Goal: Navigation & Orientation: Find specific page/section

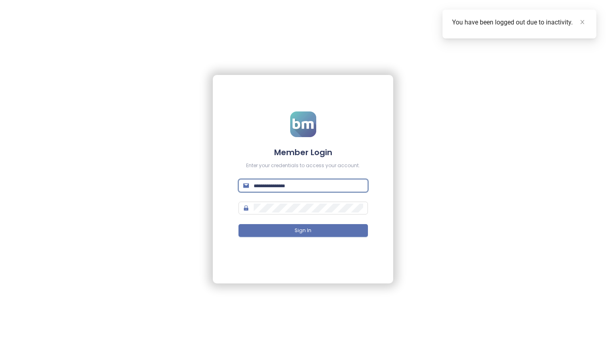
type input "**********"
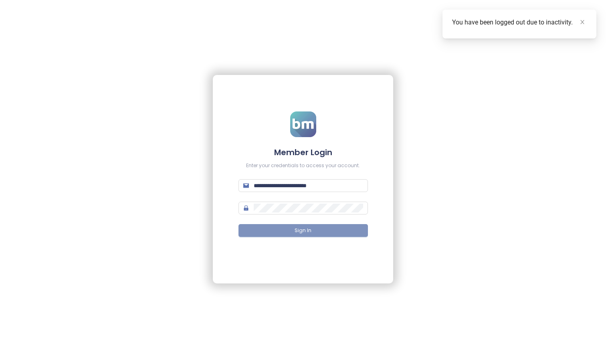
click at [308, 230] on span "Sign In" at bounding box center [302, 231] width 17 height 8
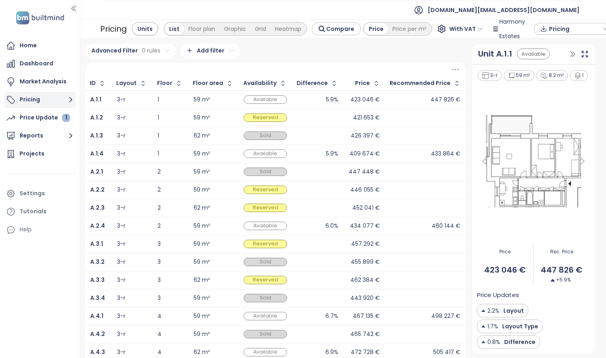
click at [56, 97] on button "Pricing" at bounding box center [40, 100] width 72 height 16
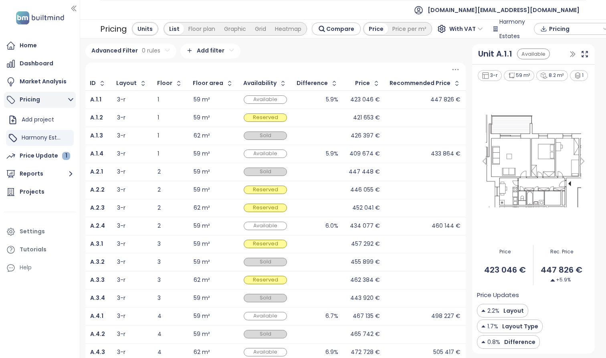
click at [56, 97] on button "Pricing" at bounding box center [40, 100] width 72 height 16
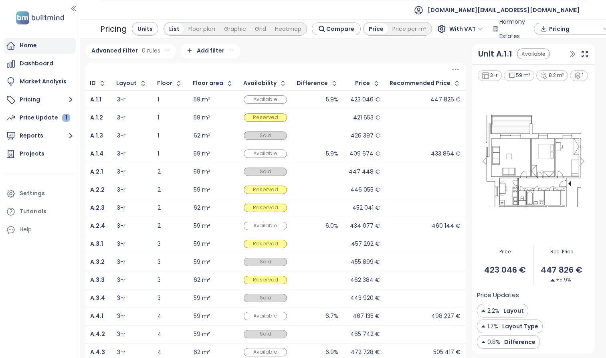
click at [52, 47] on div "Home" at bounding box center [40, 46] width 72 height 16
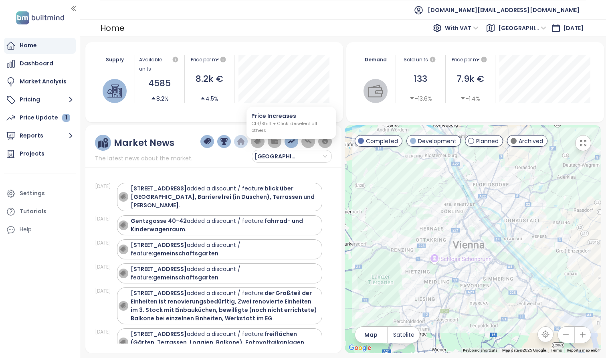
click at [290, 142] on img "button" at bounding box center [291, 141] width 7 height 7
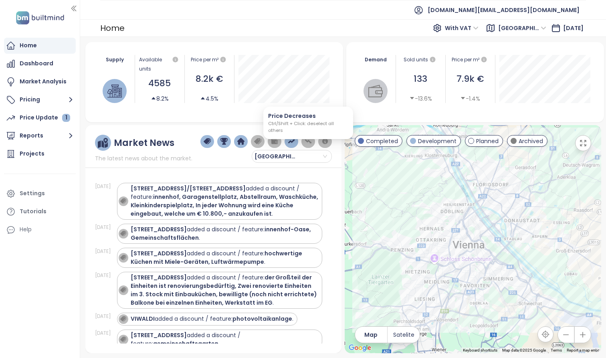
click at [308, 142] on img "button" at bounding box center [307, 141] width 7 height 7
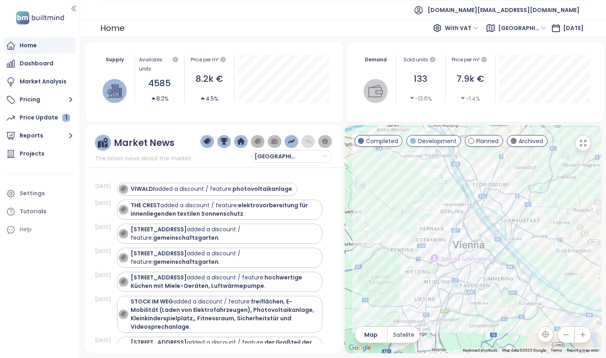
click at [291, 144] on img "button" at bounding box center [291, 141] width 7 height 7
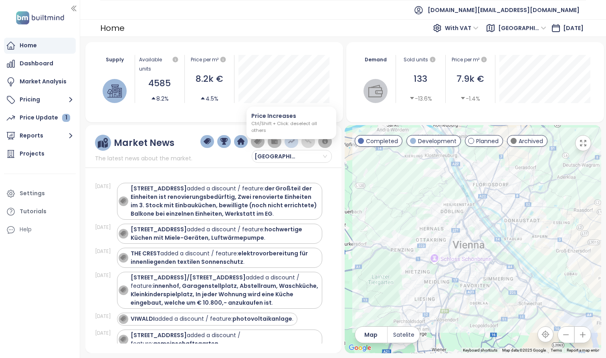
click at [290, 141] on img "button" at bounding box center [291, 141] width 7 height 7
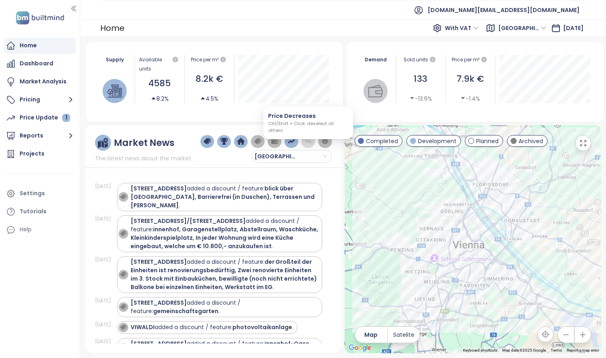
click at [308, 140] on img "button" at bounding box center [307, 141] width 7 height 7
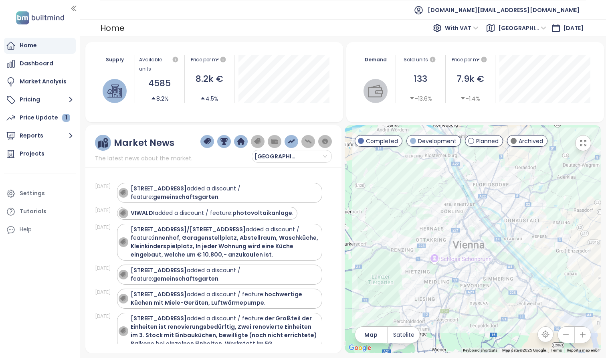
click at [308, 140] on img "button" at bounding box center [307, 141] width 7 height 7
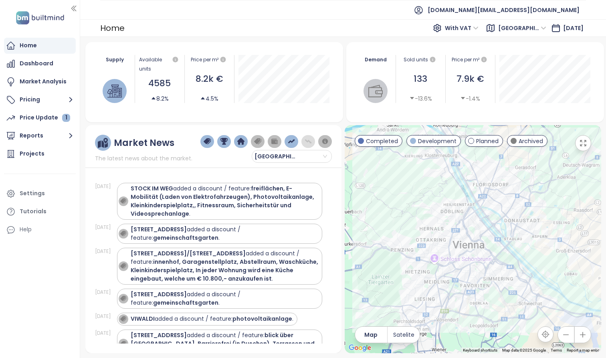
click at [291, 141] on img "button" at bounding box center [291, 141] width 7 height 7
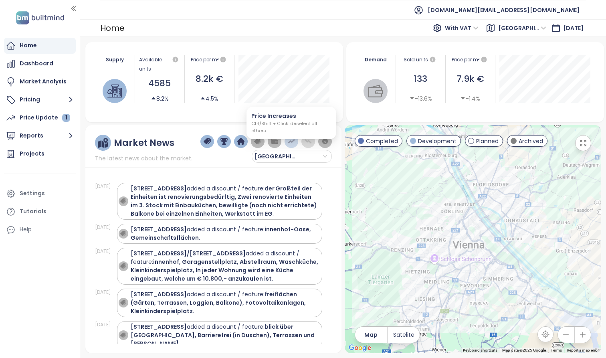
click at [289, 139] on img "button" at bounding box center [291, 141] width 7 height 7
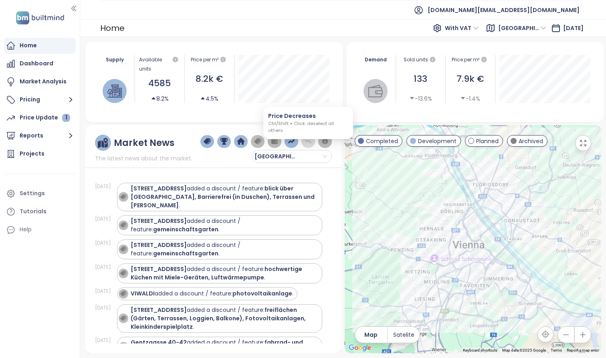
click at [310, 141] on img "button" at bounding box center [307, 141] width 7 height 7
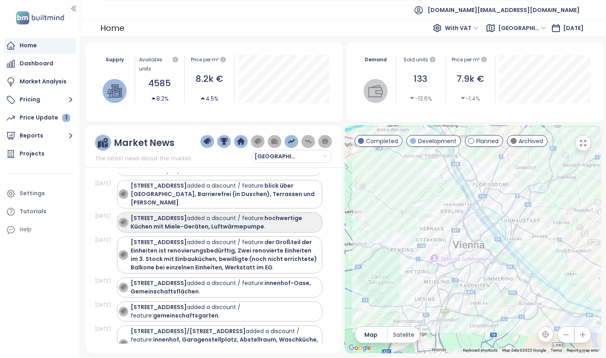
scroll to position [149, 0]
